Goal: Task Accomplishment & Management: Manage account settings

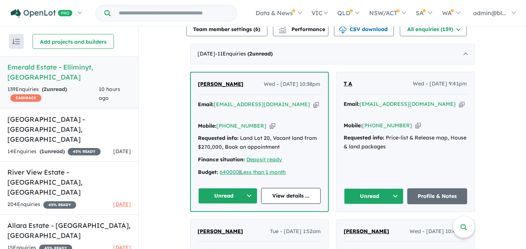
scroll to position [272, 0]
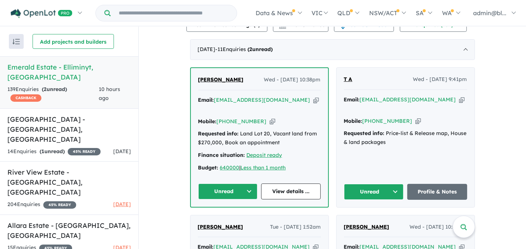
click at [459, 104] on icon "button" at bounding box center [462, 100] width 6 height 8
click at [416, 119] on icon "button" at bounding box center [419, 121] width 6 height 8
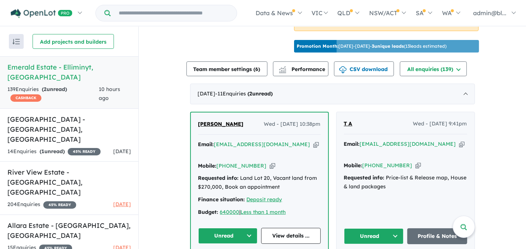
scroll to position [232, 0]
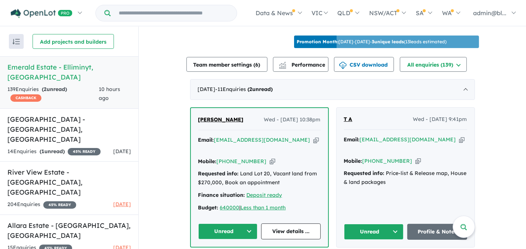
click at [380, 226] on button "Unread" at bounding box center [374, 232] width 60 height 16
click at [392, 228] on button "Unread" at bounding box center [374, 232] width 60 height 16
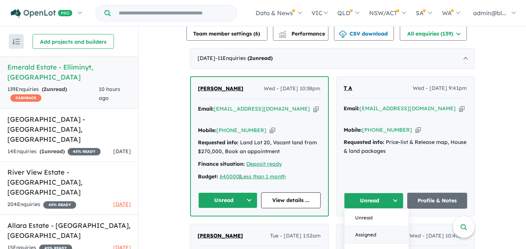
click at [375, 231] on button "Assigned" at bounding box center [377, 234] width 64 height 17
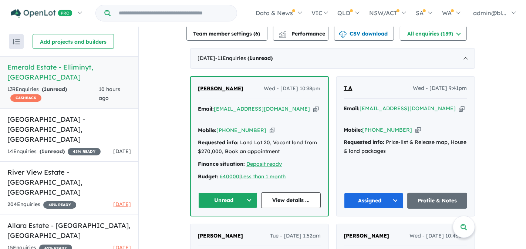
click at [313, 113] on icon "button" at bounding box center [316, 109] width 6 height 8
click at [274, 118] on div "Email: denford32@gmail.com Copied!" at bounding box center [259, 114] width 122 height 18
click at [313, 113] on icon "button" at bounding box center [316, 109] width 6 height 8
click at [270, 127] on icon "button" at bounding box center [273, 131] width 6 height 8
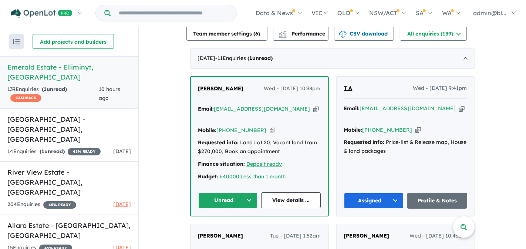
click at [243, 194] on button "Unread" at bounding box center [228, 200] width 60 height 16
click at [230, 229] on button "Assigned" at bounding box center [231, 234] width 64 height 17
